Goal: Book appointment/travel/reservation

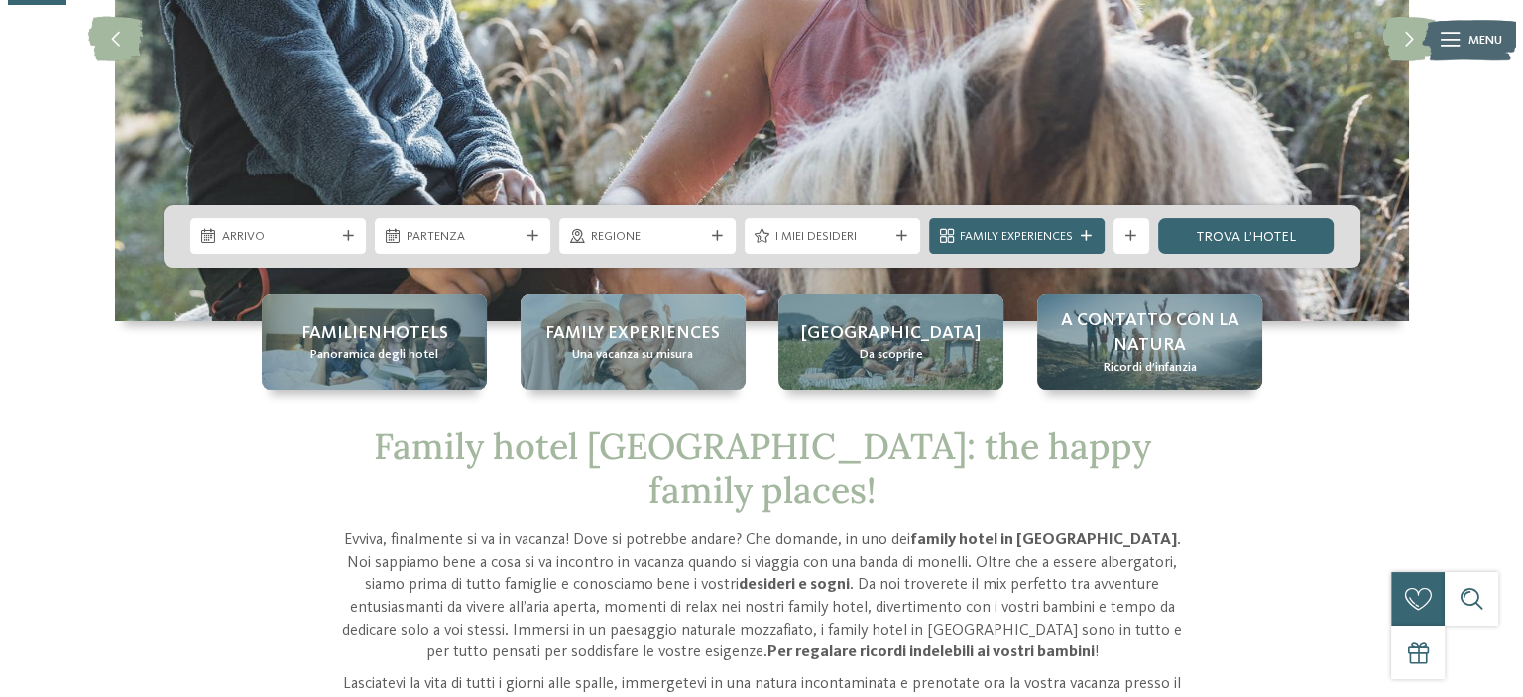
scroll to position [297, 0]
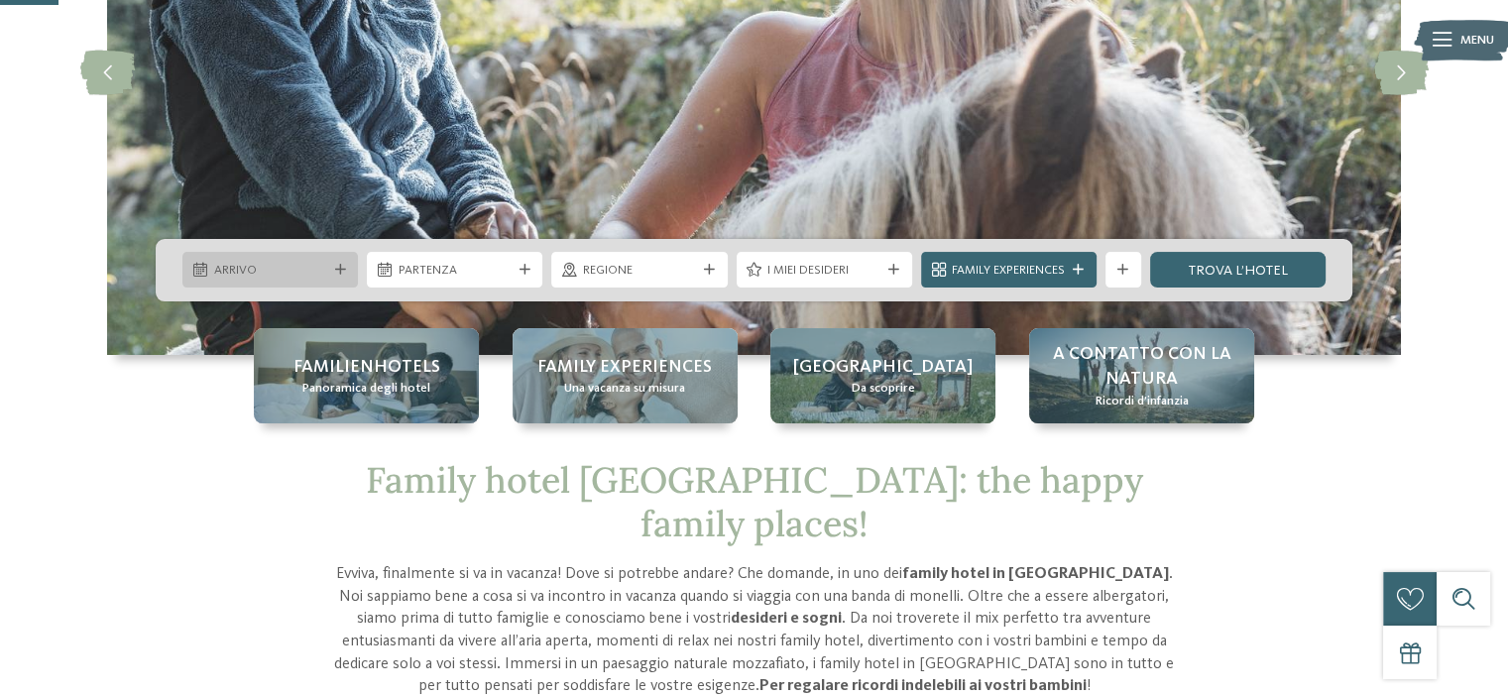
click at [317, 265] on span "Arrivo" at bounding box center [270, 271] width 113 height 18
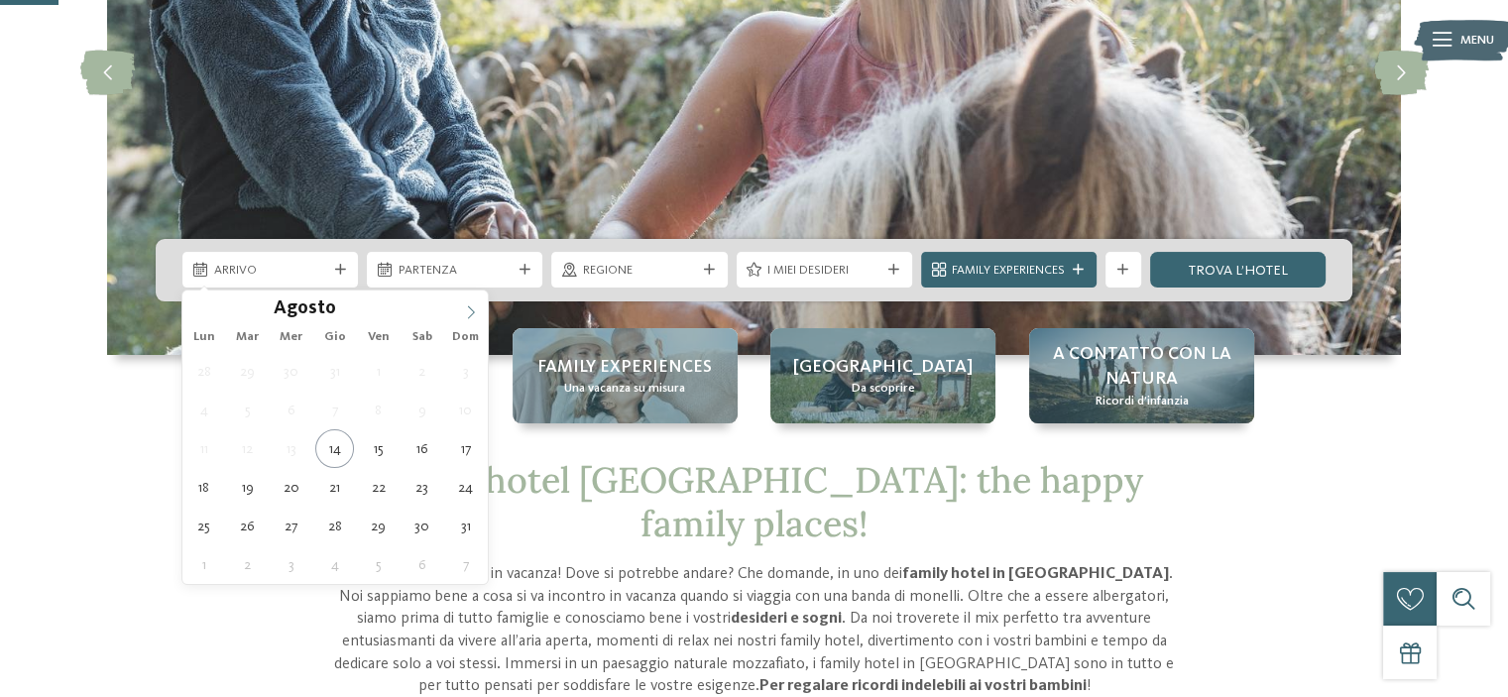
click at [472, 305] on icon at bounding box center [471, 312] width 14 height 14
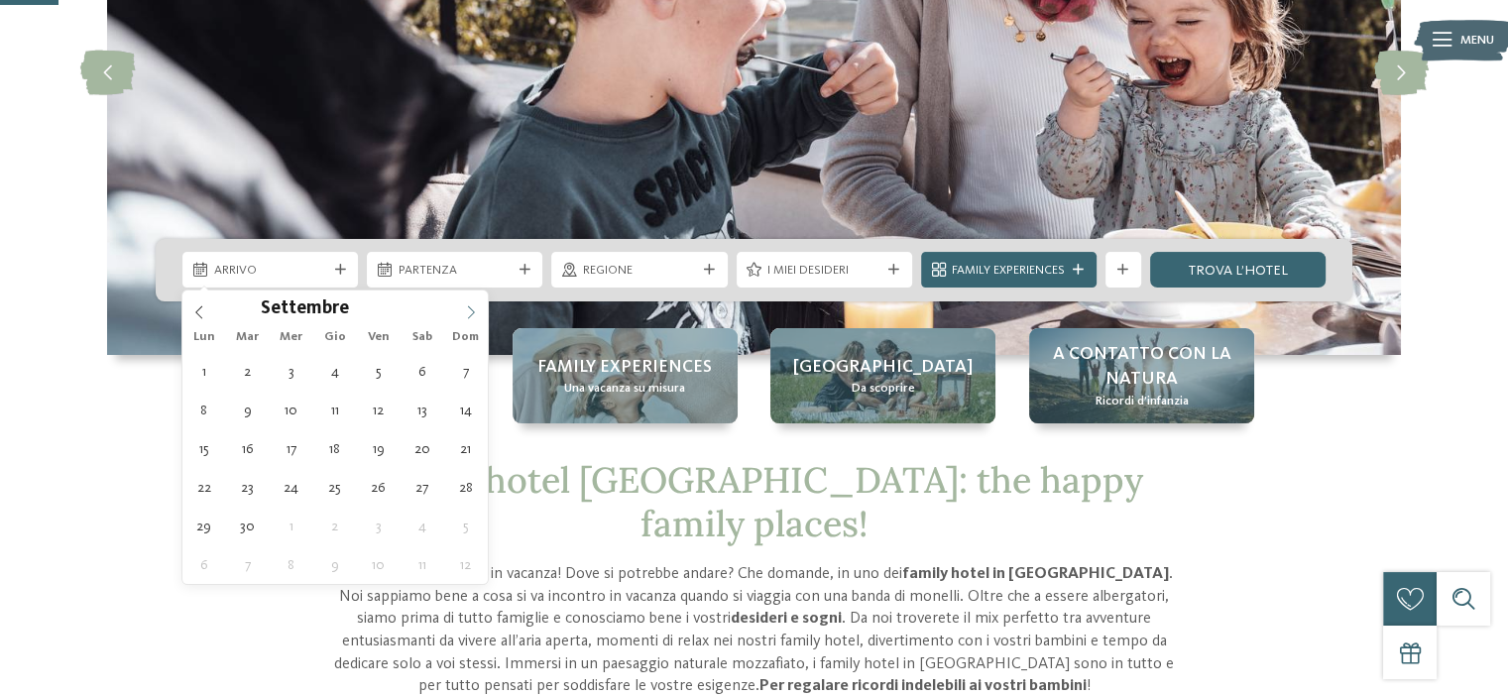
click at [472, 305] on icon at bounding box center [471, 312] width 14 height 14
type div "09.10.2025"
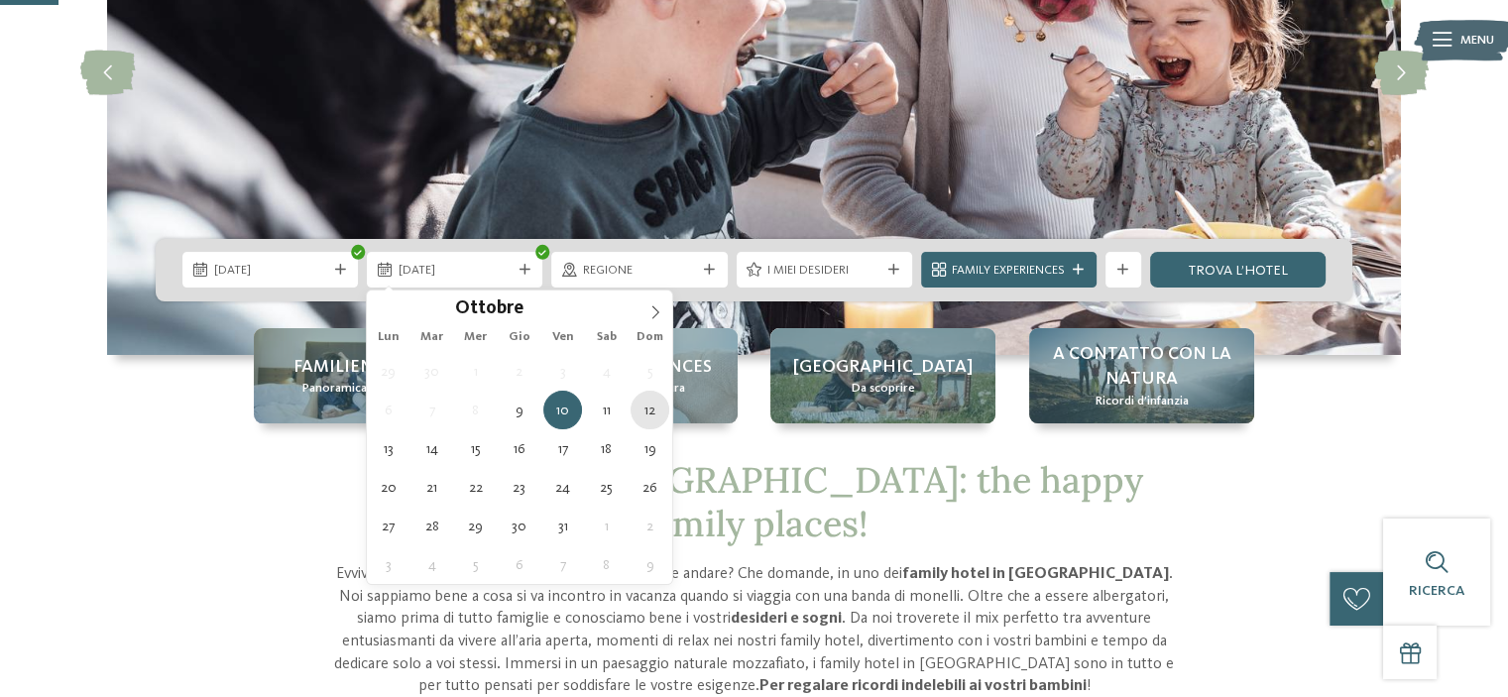
type div "12.10.2025"
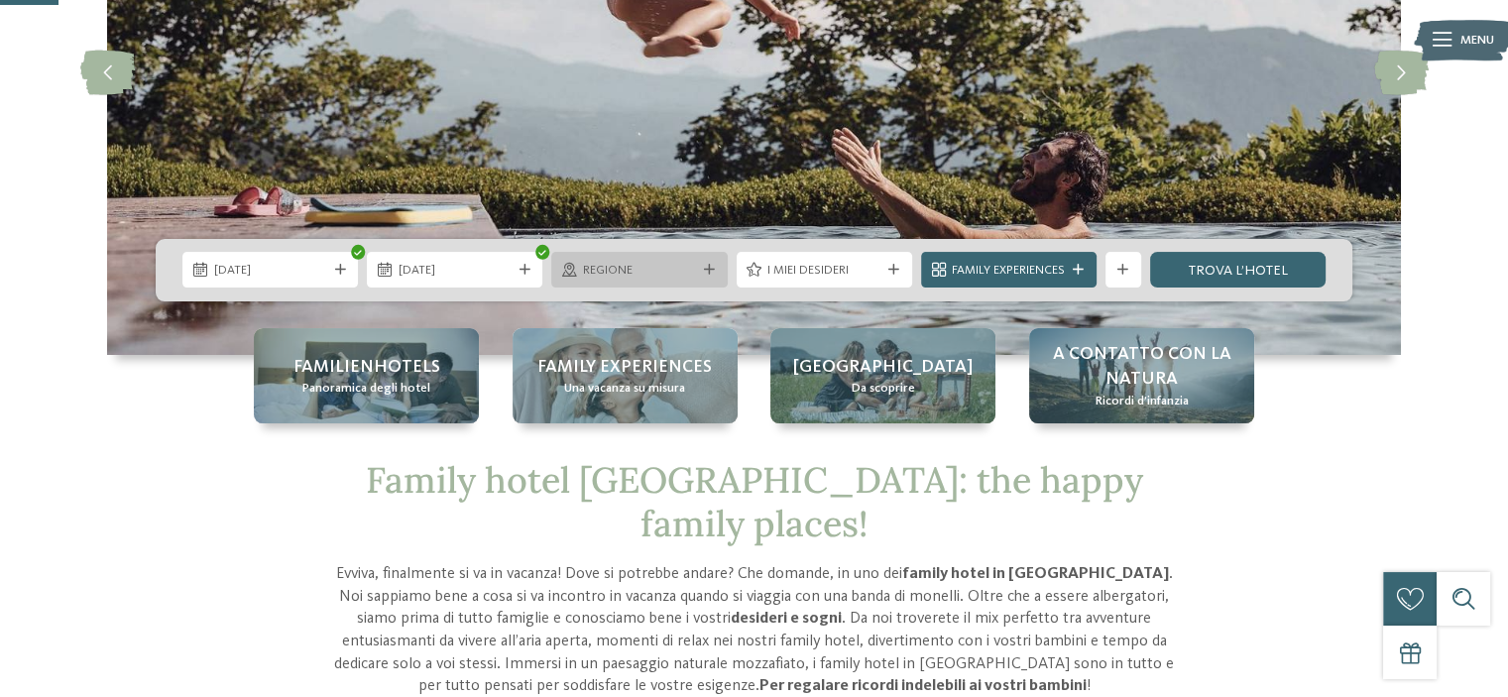
click at [672, 263] on span "Regione" at bounding box center [639, 271] width 113 height 18
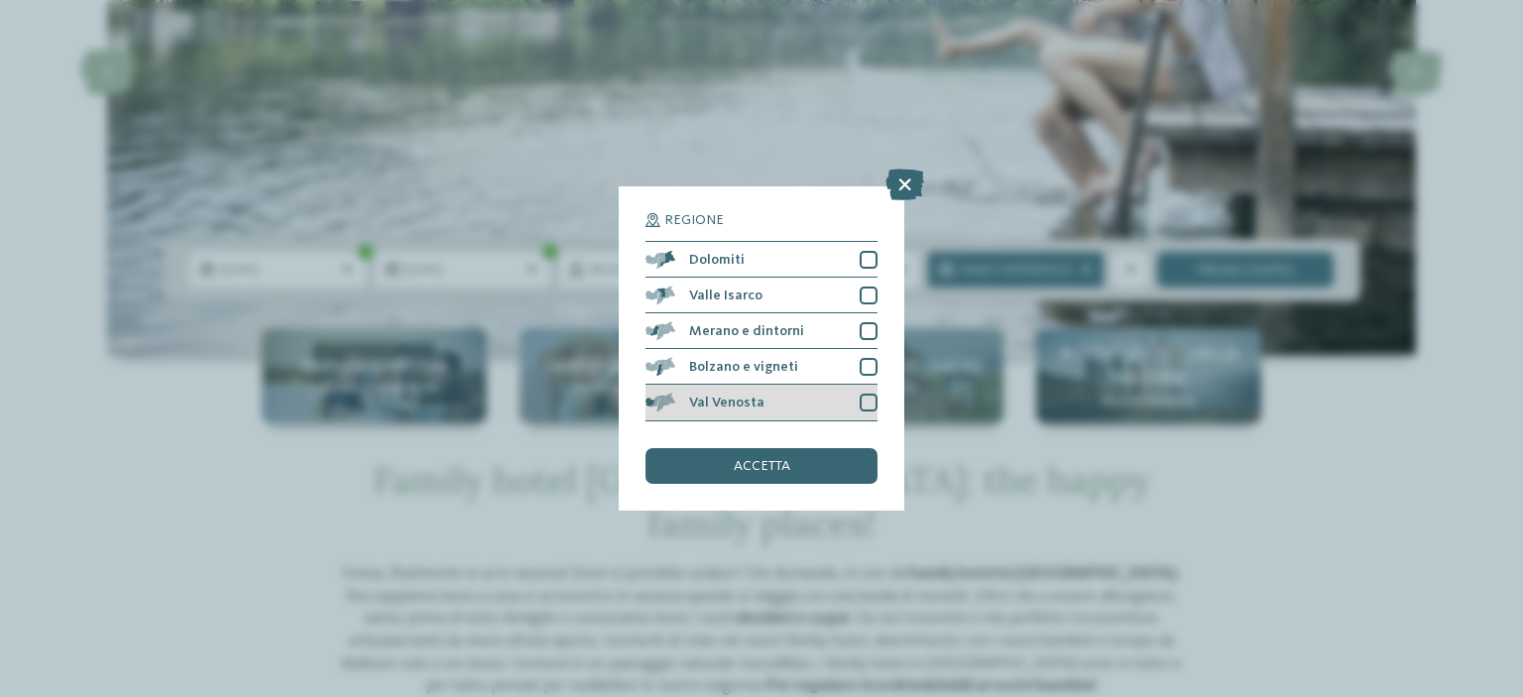
click at [773, 406] on div "Val Venosta" at bounding box center [762, 403] width 232 height 36
click at [776, 451] on div "accetta" at bounding box center [762, 466] width 232 height 36
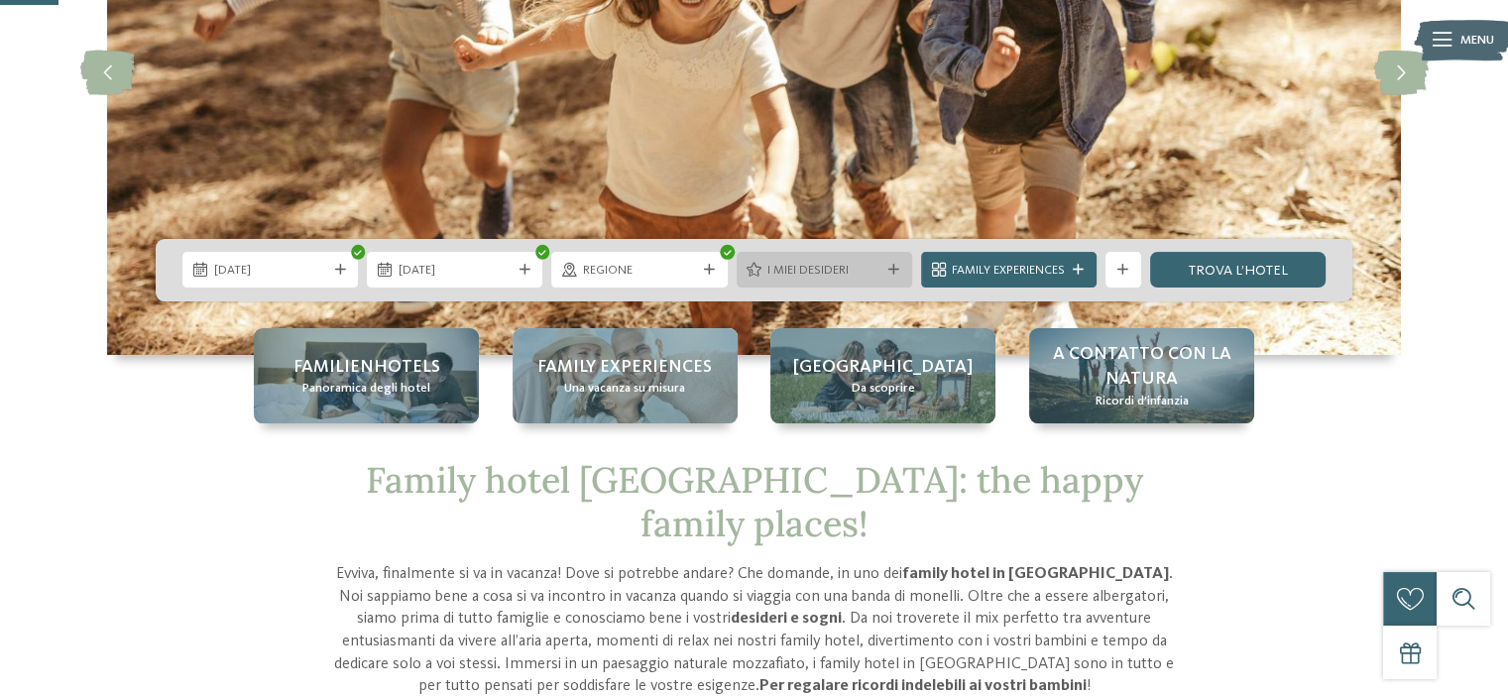
click at [823, 271] on span "I miei desideri" at bounding box center [824, 271] width 113 height 18
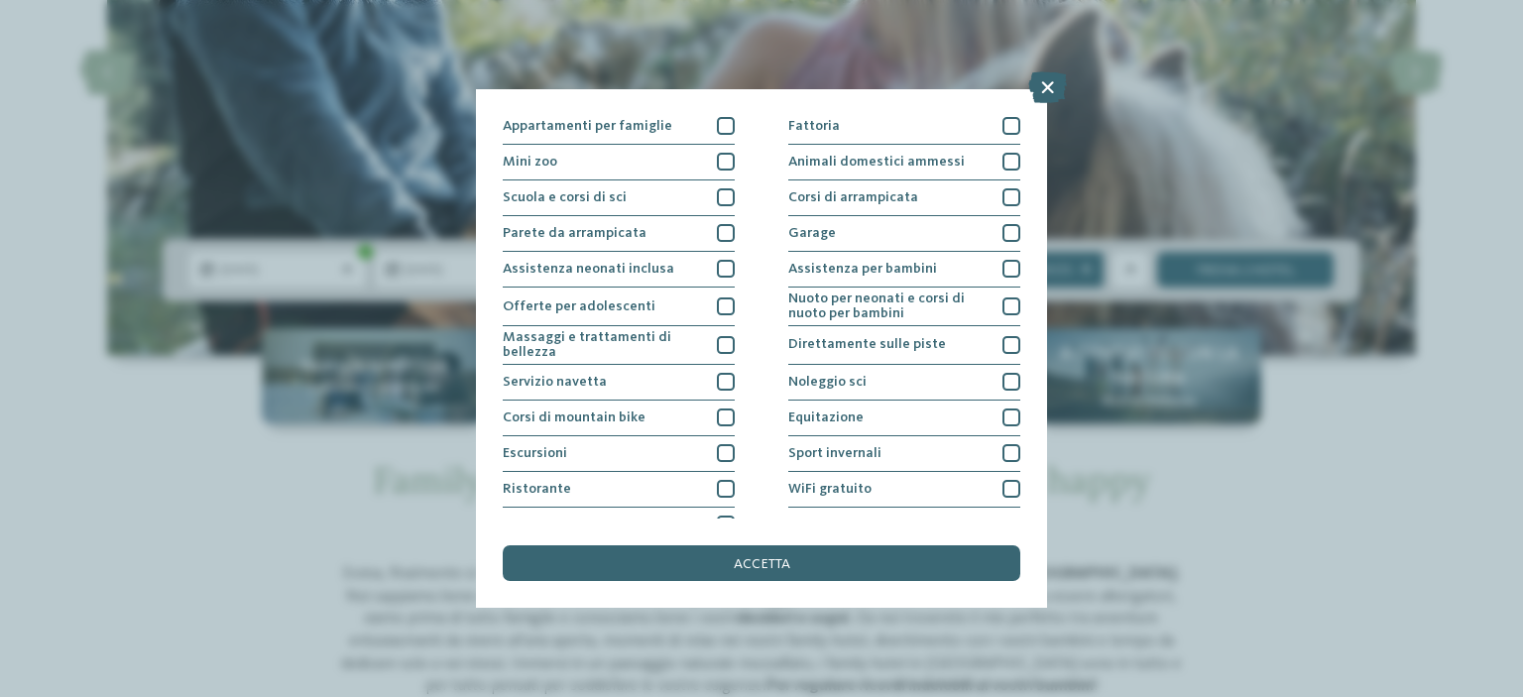
scroll to position [241, 0]
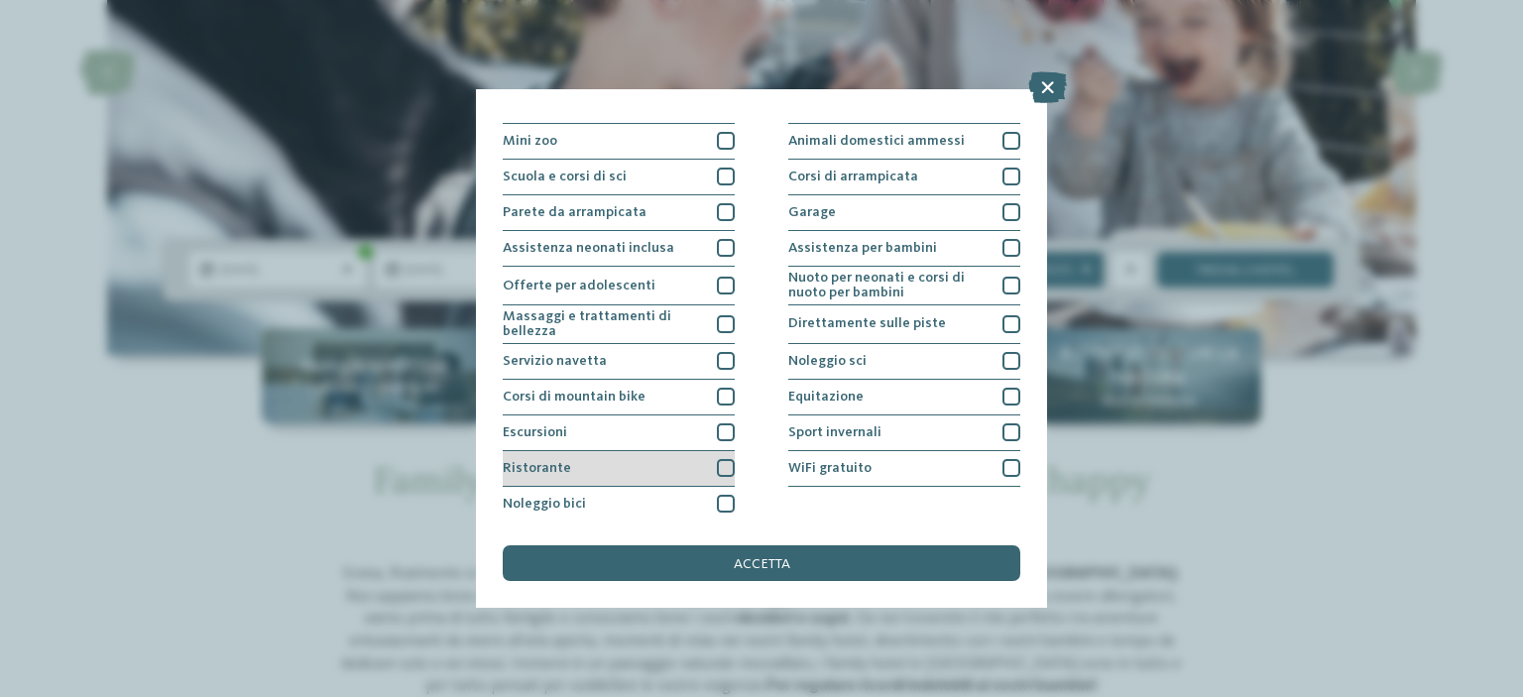
click at [718, 471] on div at bounding box center [726, 468] width 18 height 18
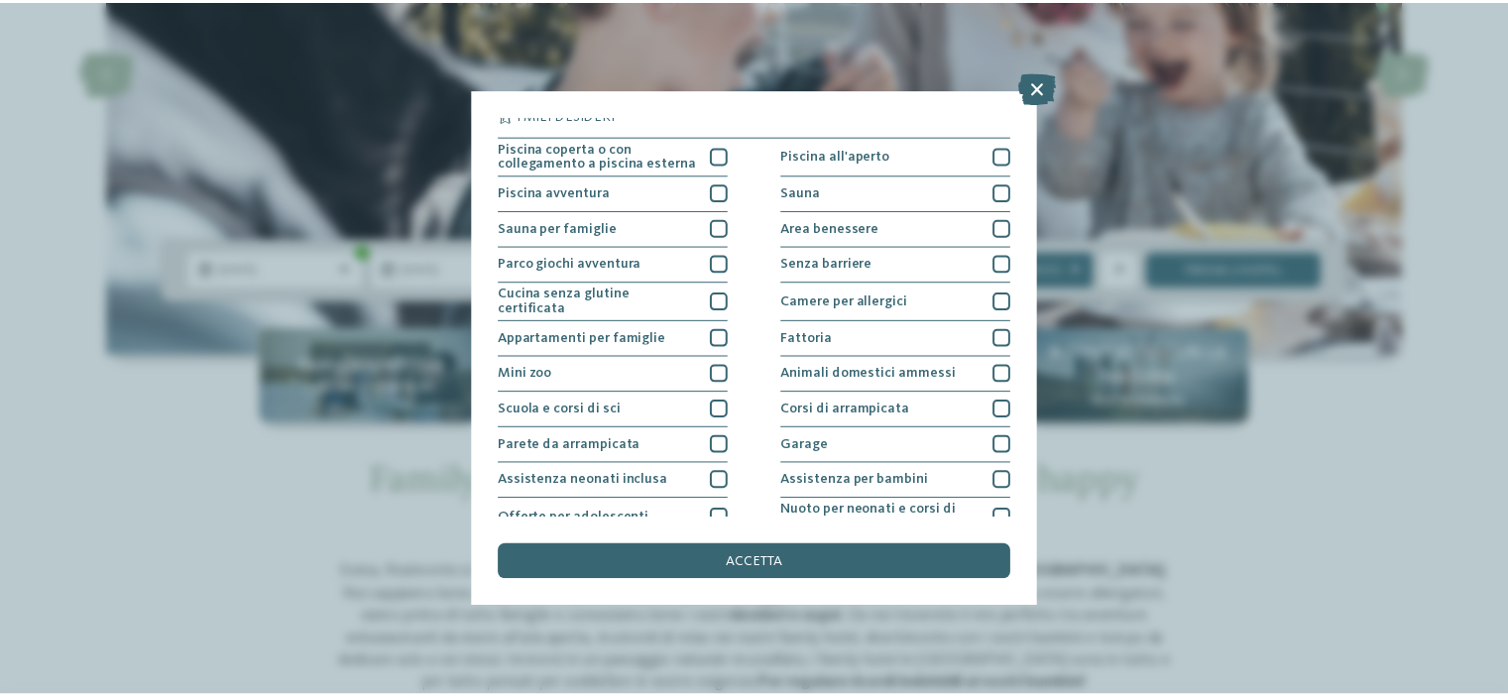
scroll to position [0, 0]
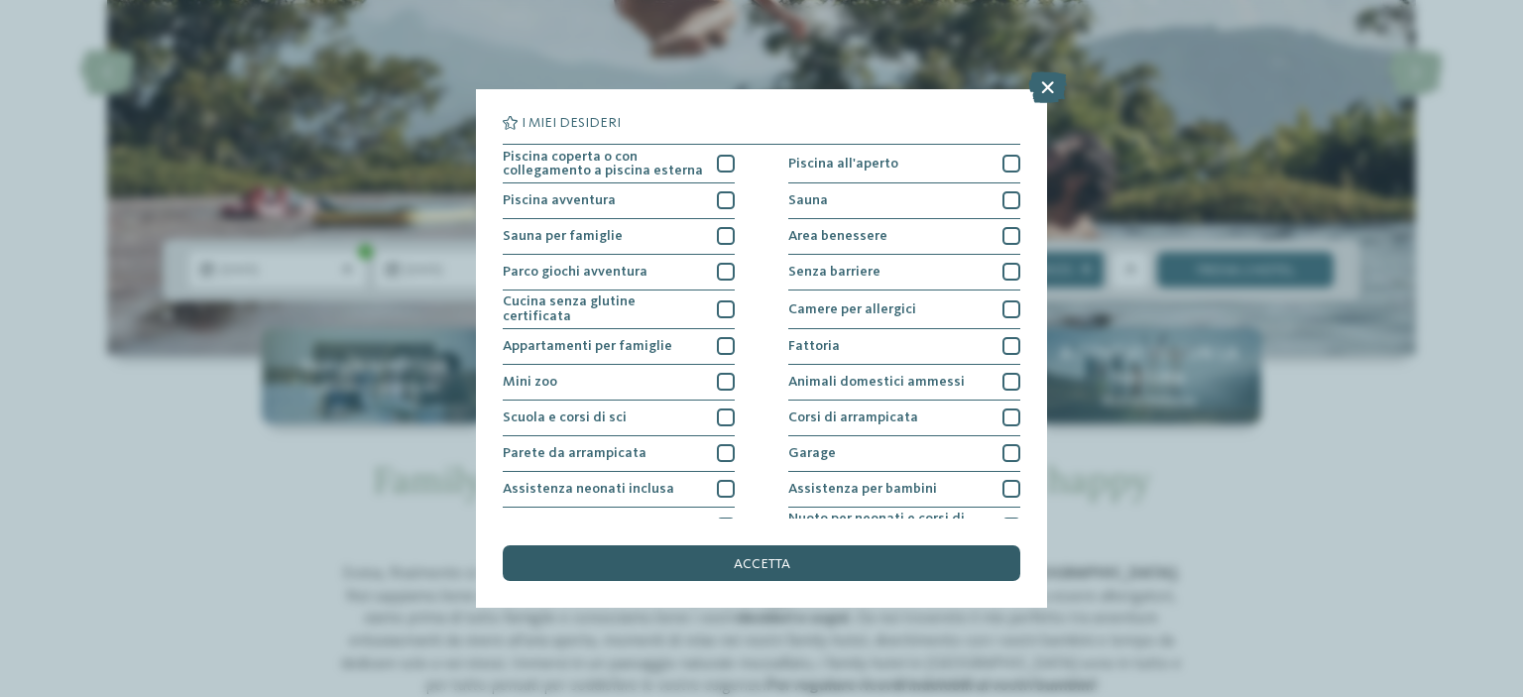
click at [779, 554] on div "accetta" at bounding box center [762, 563] width 518 height 36
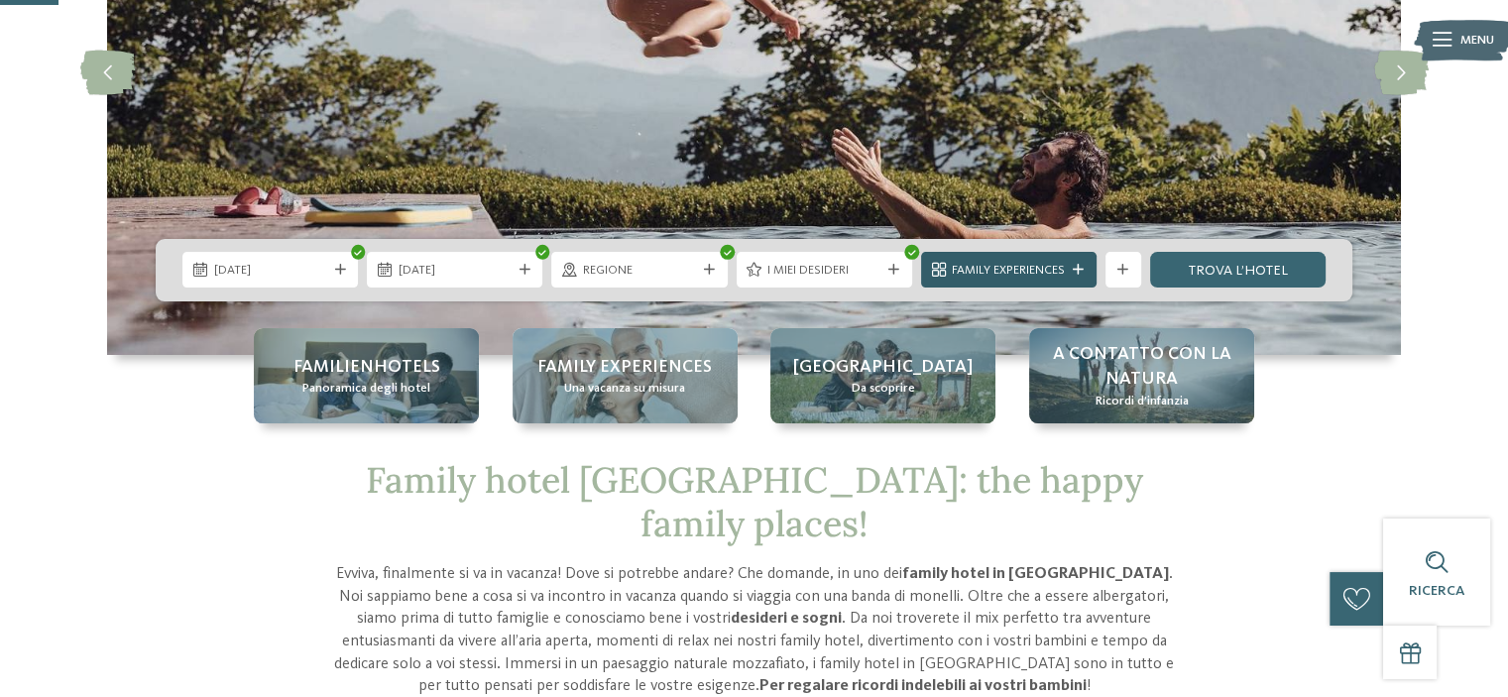
click at [1071, 268] on div at bounding box center [1079, 270] width 18 height 11
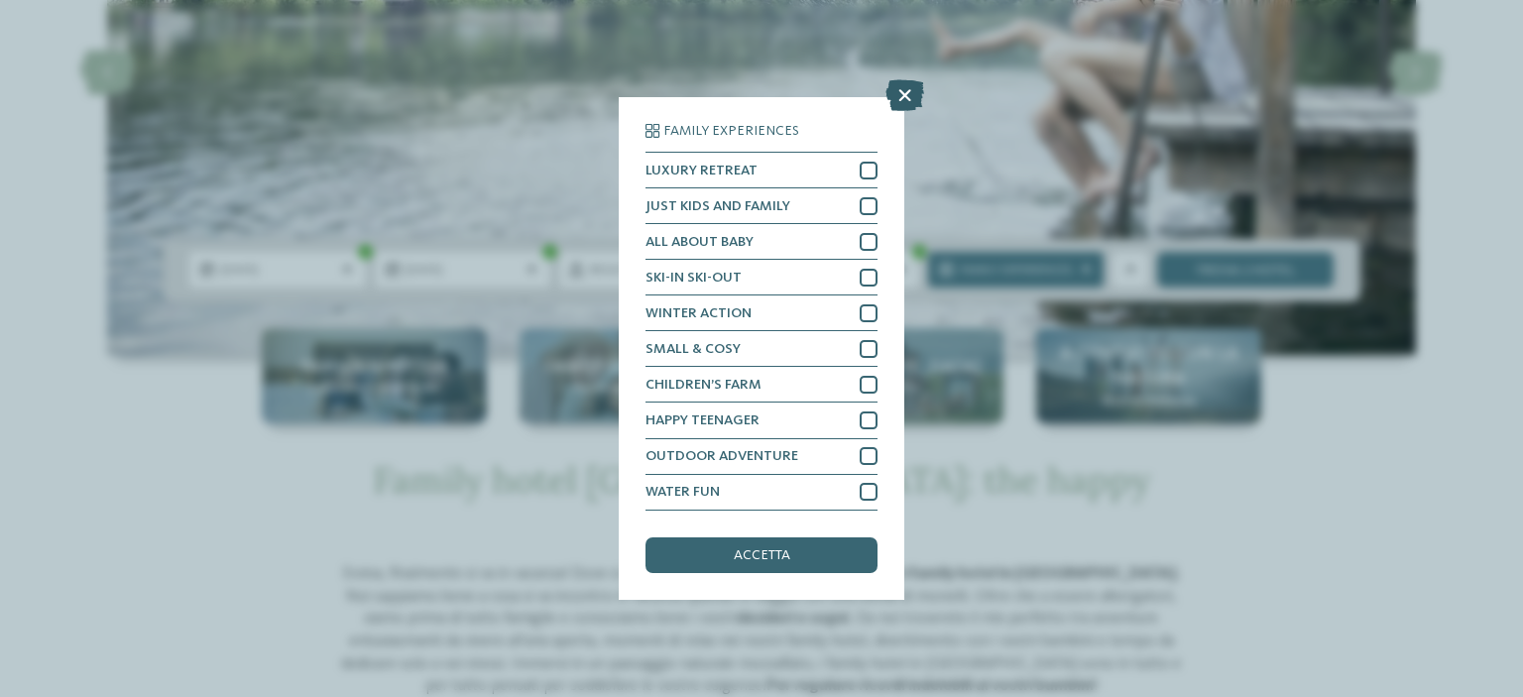
click at [894, 90] on icon at bounding box center [905, 96] width 39 height 32
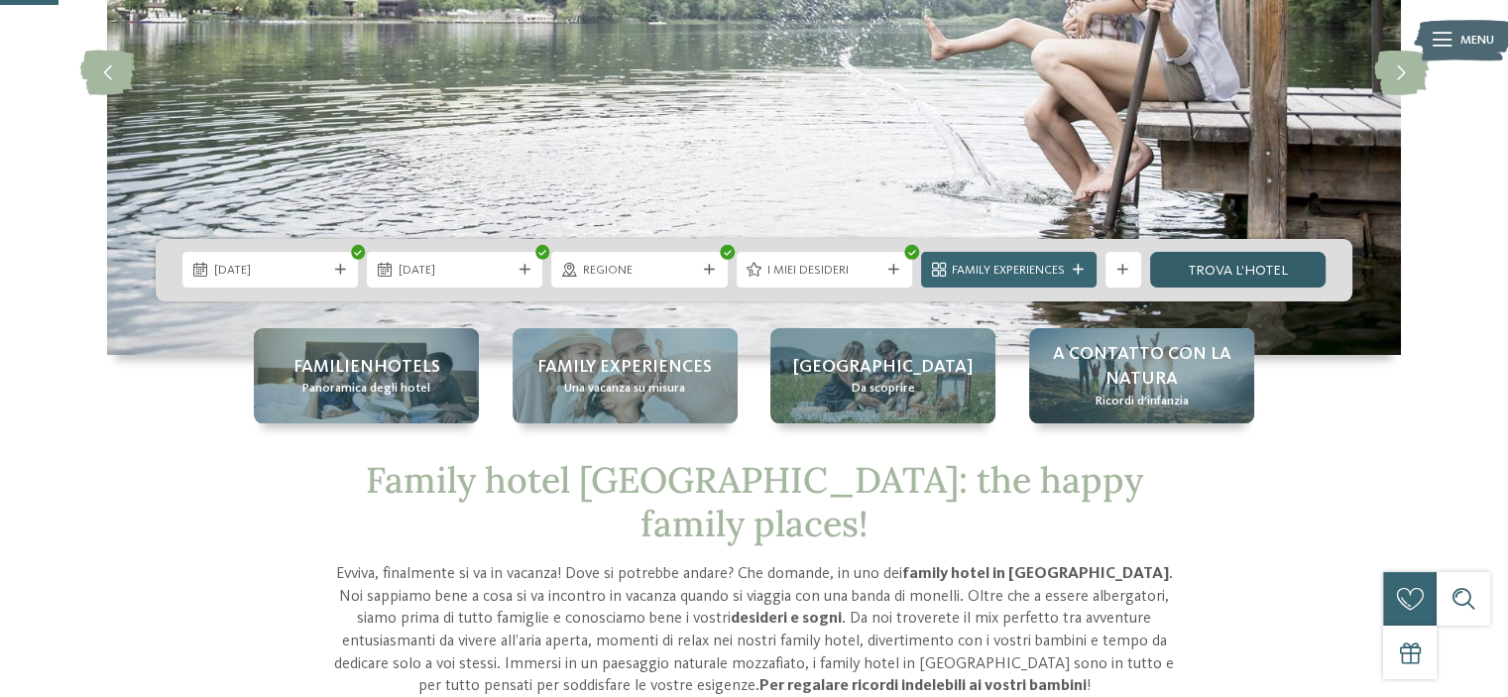
click at [1245, 268] on link "trova l’hotel" at bounding box center [1238, 270] width 176 height 36
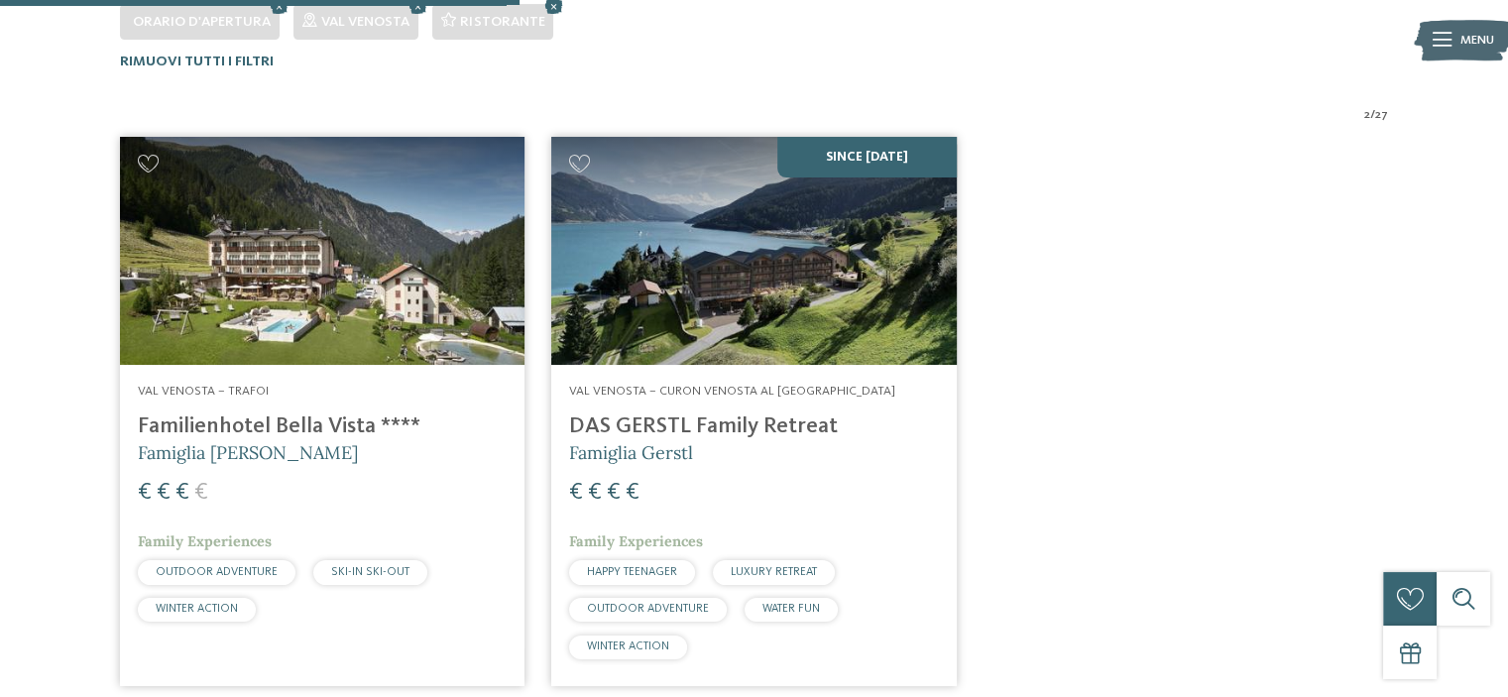
scroll to position [559, 0]
click at [234, 421] on h4 "Familienhotel Bella Vista ****" at bounding box center [322, 427] width 369 height 27
